Goal: Task Accomplishment & Management: Complete application form

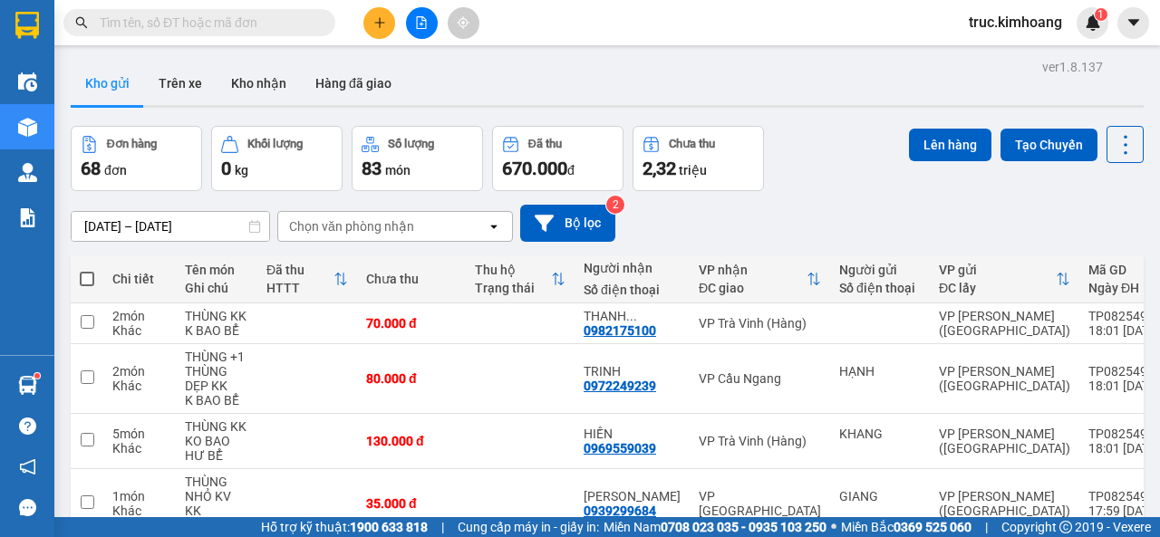
scroll to position [272, 0]
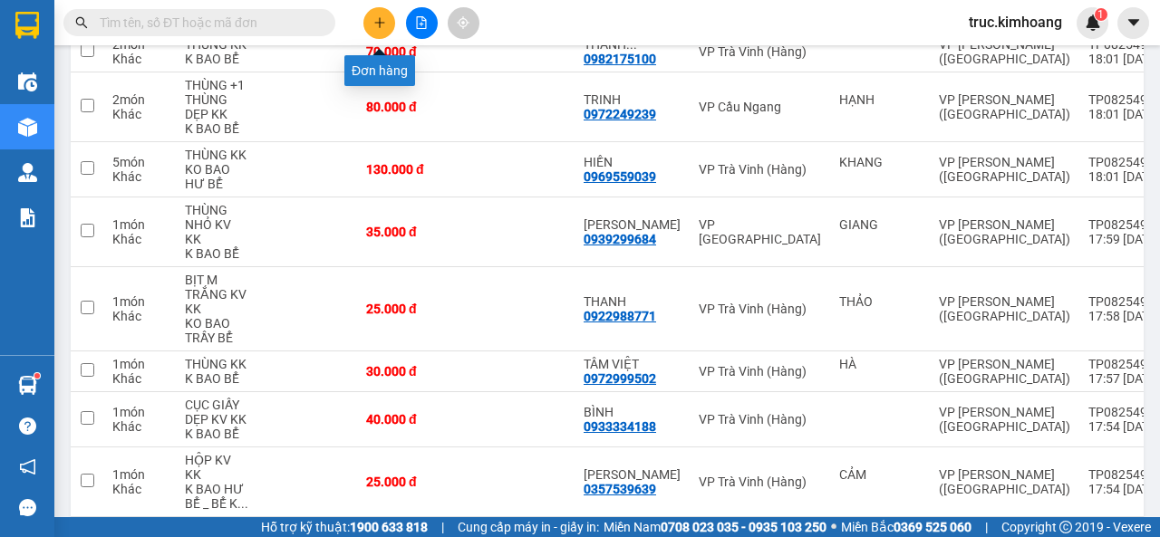
click at [389, 13] on button at bounding box center [379, 23] width 32 height 32
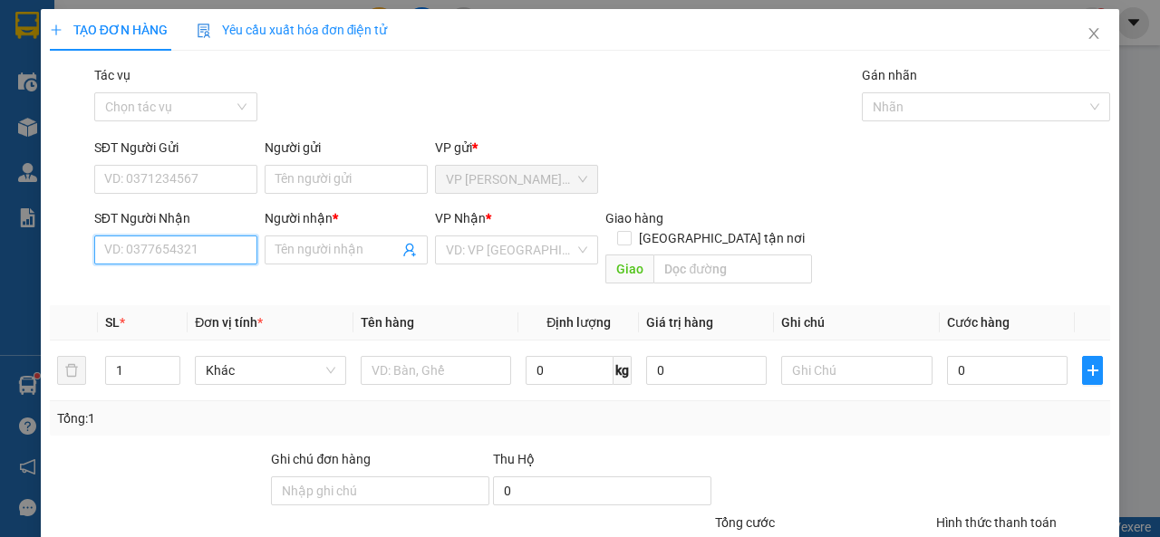
click at [212, 247] on input "SĐT Người Nhận" at bounding box center [175, 250] width 163 height 29
click at [206, 286] on div "0364704967 - NHI" at bounding box center [174, 286] width 140 height 20
type input "0364704967"
type input "NHI"
type input "110.000"
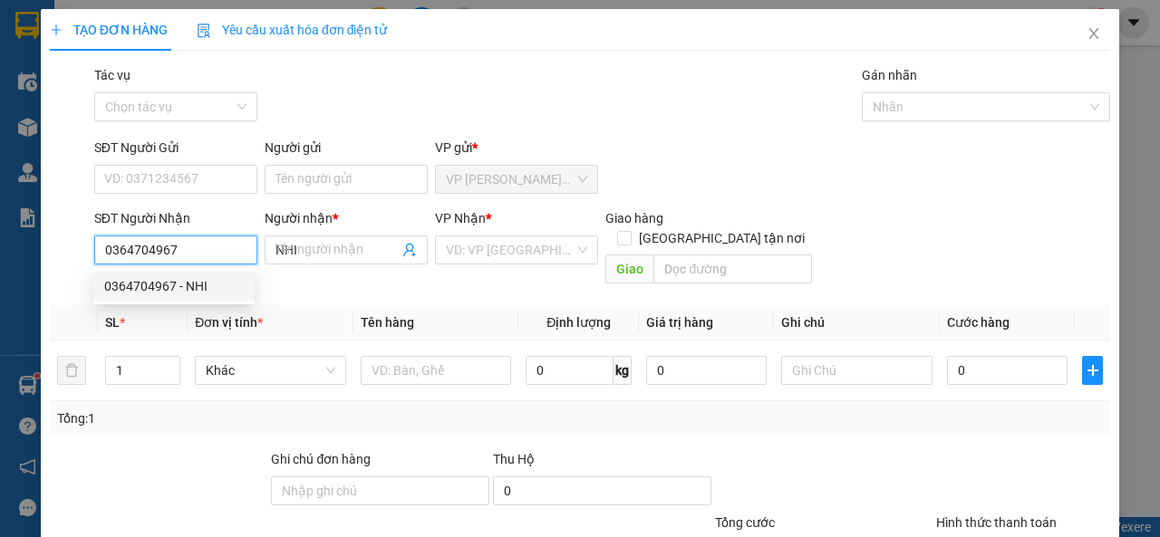
type input "110.000"
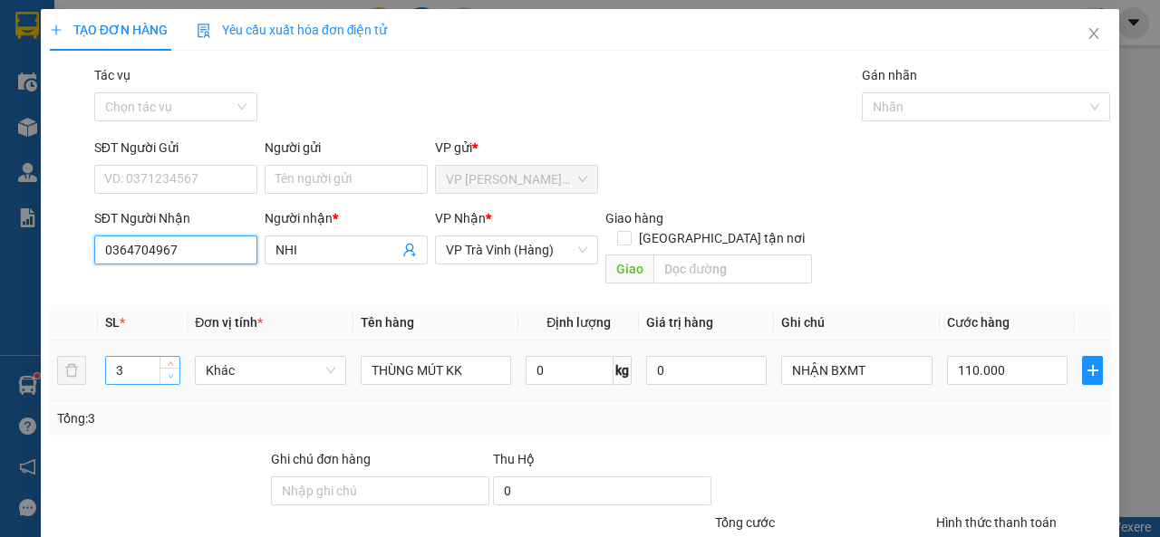
type input "0364704967"
type input "2"
click at [169, 373] on icon "down" at bounding box center [171, 376] width 6 height 6
click at [1003, 356] on input "110.000" at bounding box center [1007, 370] width 120 height 29
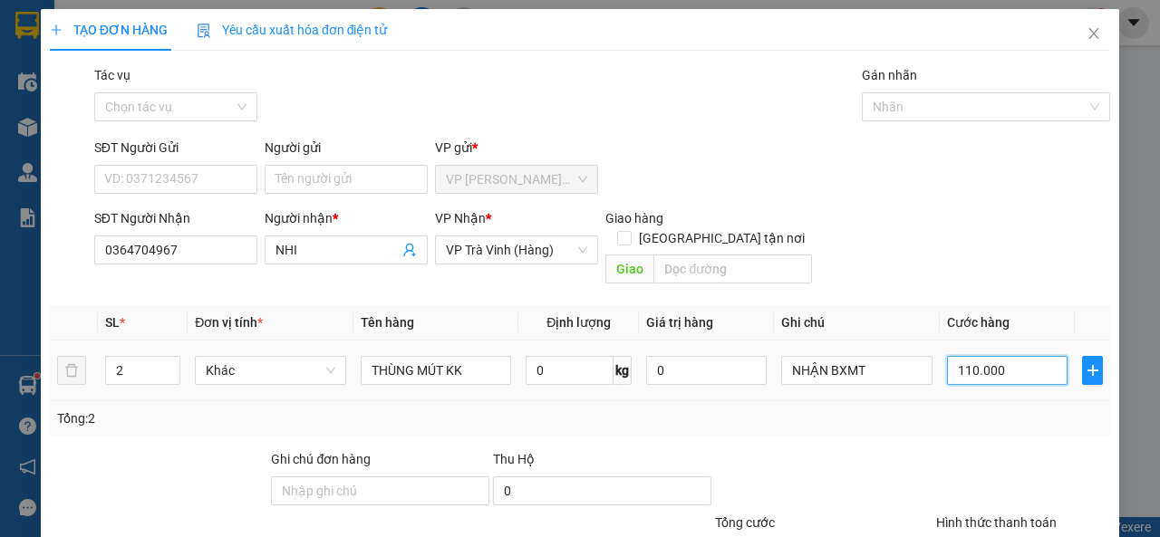
type input "8"
type input "80"
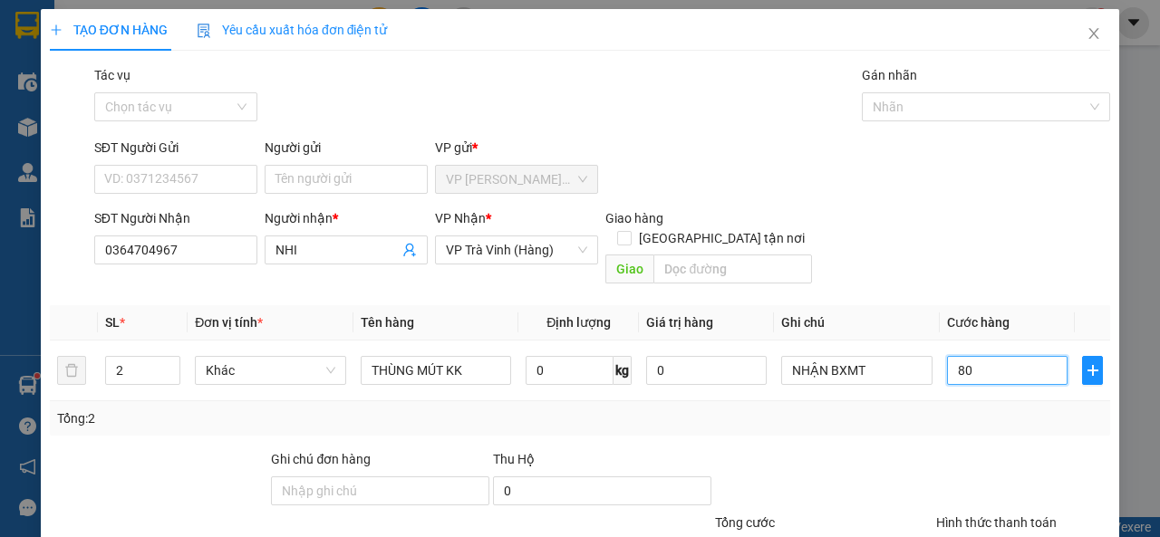
scroll to position [133, 0]
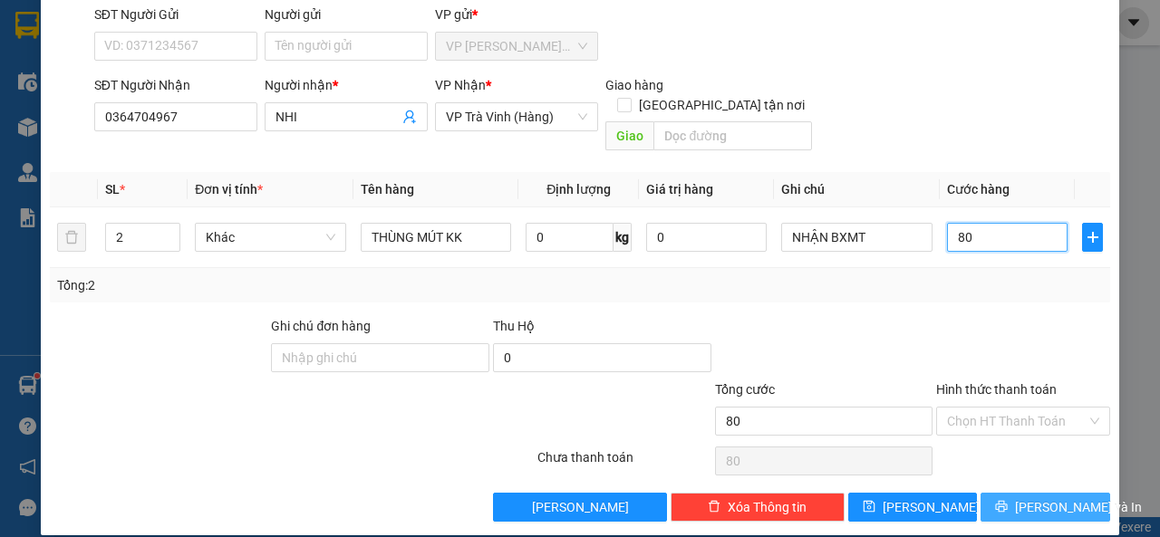
type input "80"
type input "80.000"
click at [980, 493] on button "[PERSON_NAME] và In" at bounding box center [1045, 507] width 130 height 29
